Goal: Transaction & Acquisition: Purchase product/service

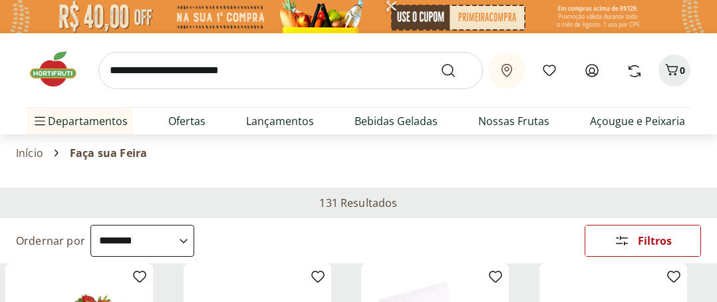
select select "**********"
click at [102, 156] on span "Faça sua Feira" at bounding box center [108, 153] width 77 height 12
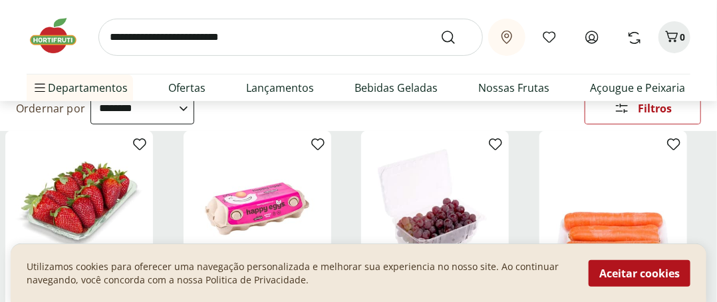
scroll to position [133, 0]
click at [107, 218] on img at bounding box center [79, 204] width 126 height 126
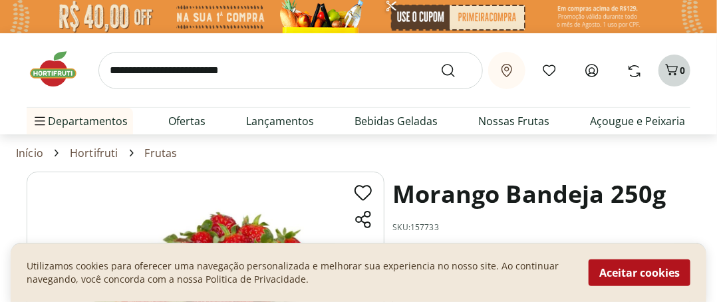
click at [675, 74] on icon "Carrinho" at bounding box center [672, 70] width 16 height 16
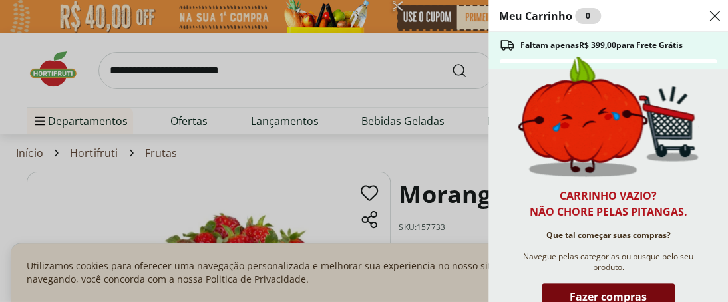
click at [601, 296] on span "Fazer compras" at bounding box center [607, 296] width 77 height 11
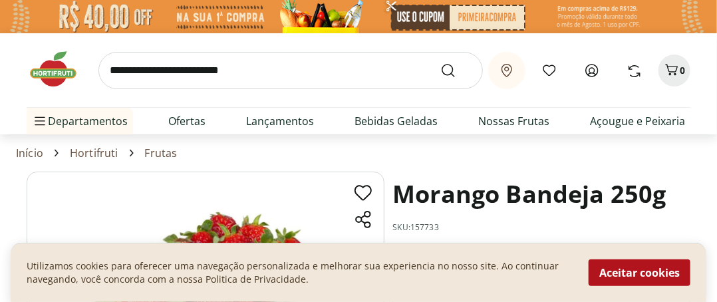
scroll to position [67, 0]
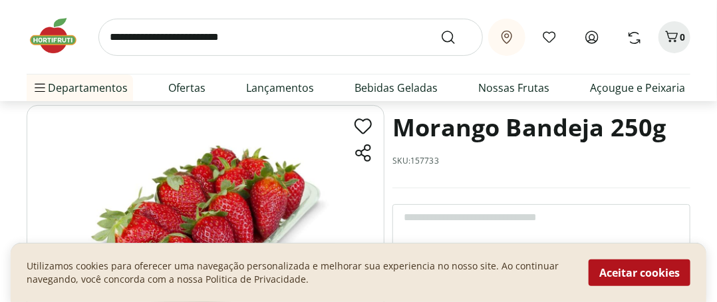
click at [368, 157] on icon at bounding box center [363, 152] width 21 height 21
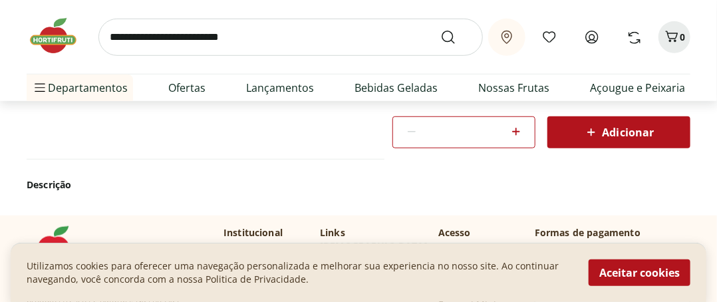
scroll to position [399, 0]
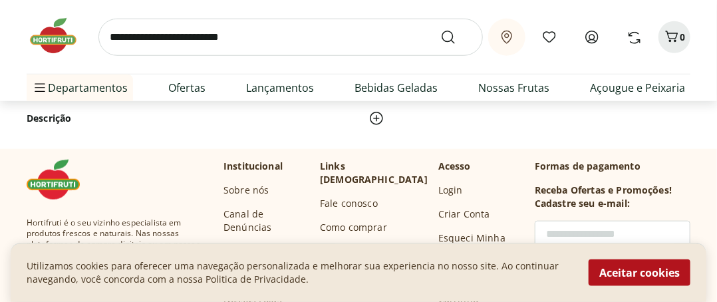
click at [546, 228] on input "text" at bounding box center [613, 234] width 156 height 27
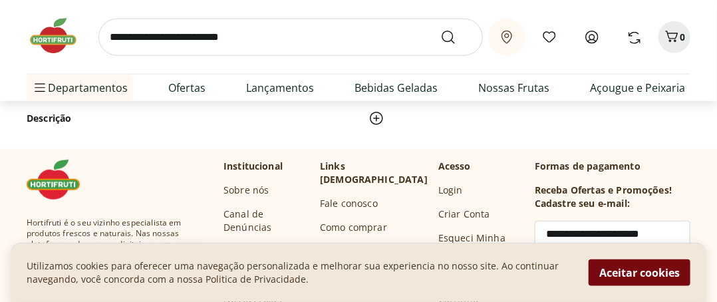
type input "**********"
click at [637, 271] on button "Aceitar cookies" at bounding box center [640, 272] width 102 height 27
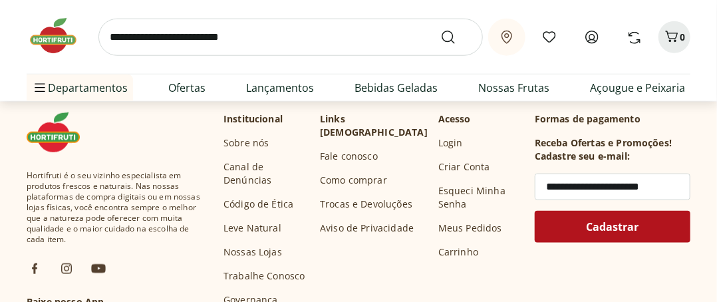
scroll to position [466, 0]
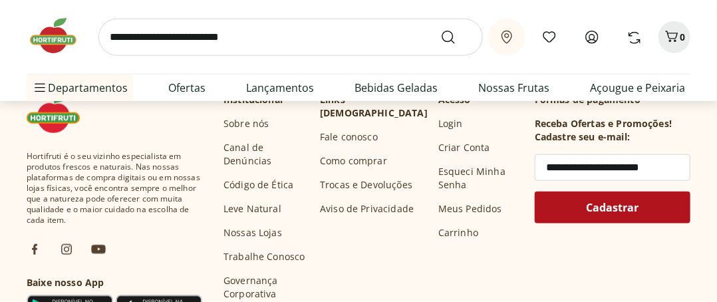
click at [455, 210] on link "Meus Pedidos" at bounding box center [470, 208] width 64 height 13
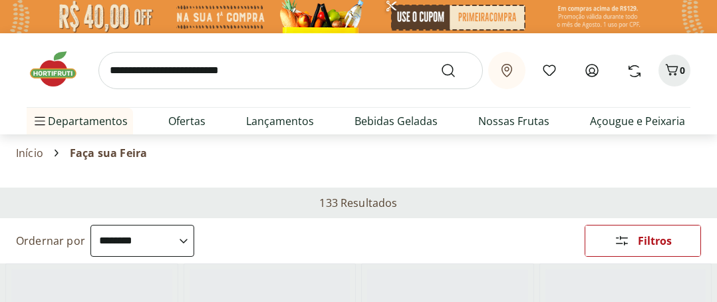
select select "**********"
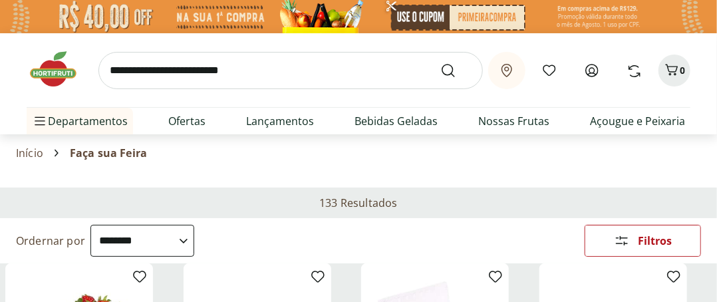
click at [208, 23] on img at bounding box center [358, 16] width 717 height 33
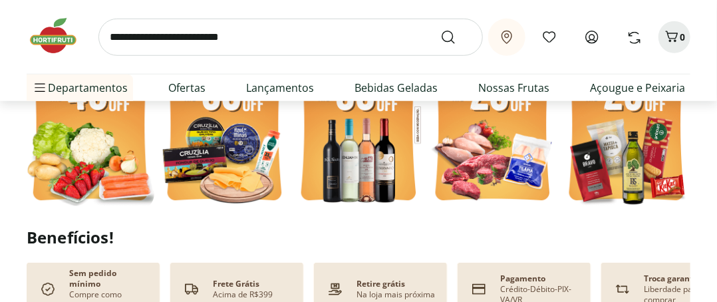
scroll to position [399, 0]
